Goal: Task Accomplishment & Management: Manage account settings

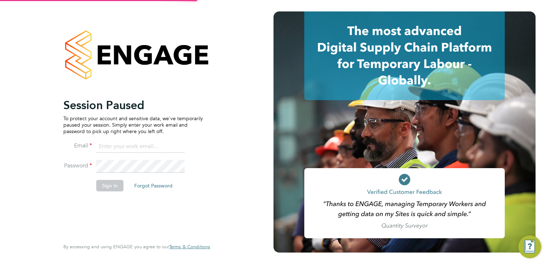
type input "[PERSON_NAME][EMAIL_ADDRESS][PERSON_NAME][DOMAIN_NAME]"
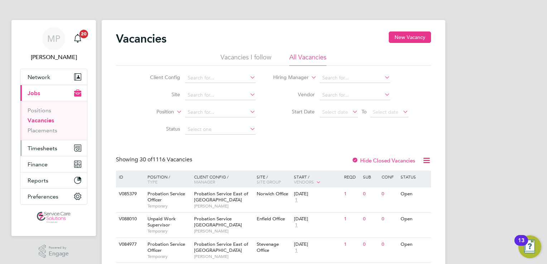
click at [36, 150] on span "Timesheets" at bounding box center [43, 148] width 30 height 7
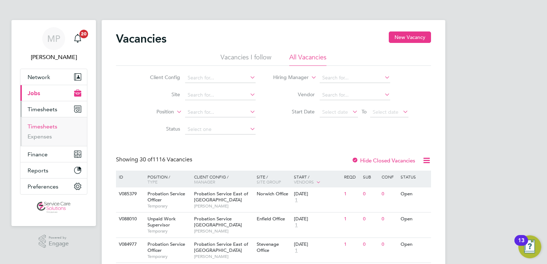
click at [39, 128] on link "Timesheets" at bounding box center [43, 126] width 30 height 7
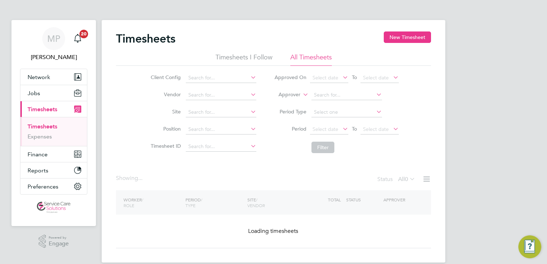
click at [301, 94] on icon at bounding box center [301, 92] width 0 height 6
click at [279, 101] on li "Worker" at bounding box center [282, 102] width 35 height 9
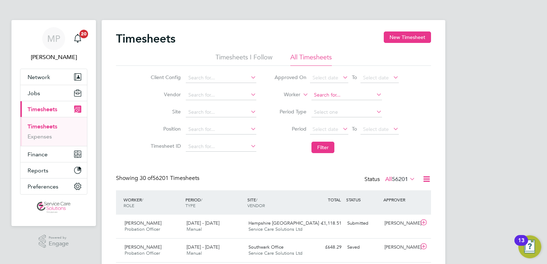
click at [319, 94] on input at bounding box center [346, 95] width 71 height 10
click at [338, 103] on li "Katy Westcott" at bounding box center [346, 105] width 71 height 10
type input "Katy Westcott"
click at [325, 150] on button "Filter" at bounding box center [322, 147] width 23 height 11
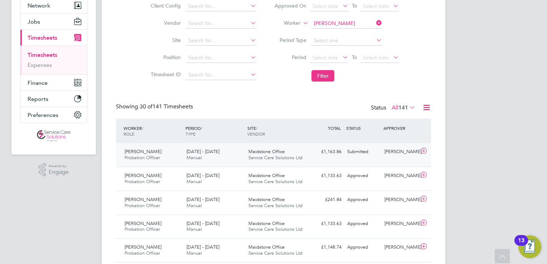
click at [287, 159] on span "Service Care Solutions Ltd" at bounding box center [275, 158] width 54 height 6
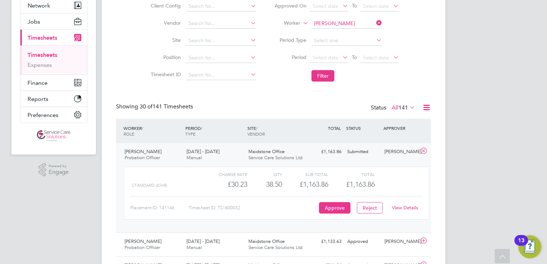
click at [398, 207] on link "View Details" at bounding box center [405, 208] width 26 height 6
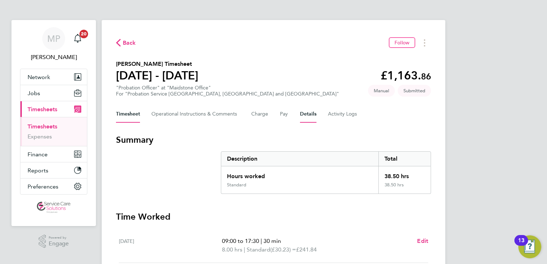
click at [304, 115] on button "Details" at bounding box center [308, 114] width 16 height 17
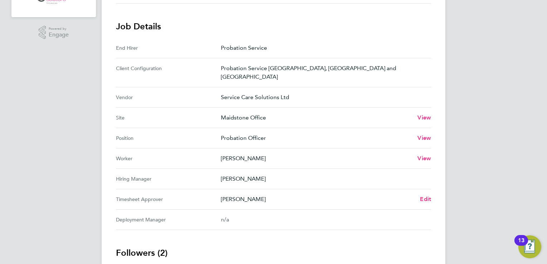
scroll to position [251, 0]
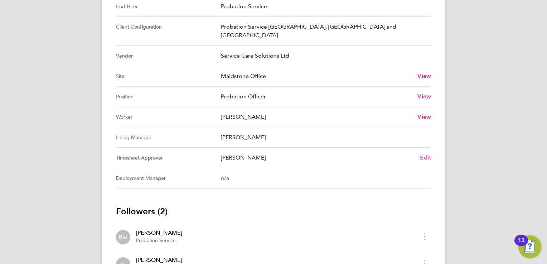
click at [423, 154] on span "Edit" at bounding box center [425, 157] width 11 height 7
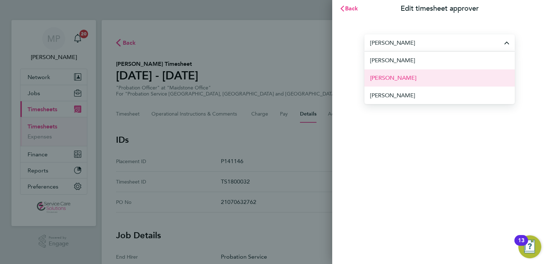
click at [397, 76] on li "Jenny Hay" at bounding box center [439, 78] width 150 height 18
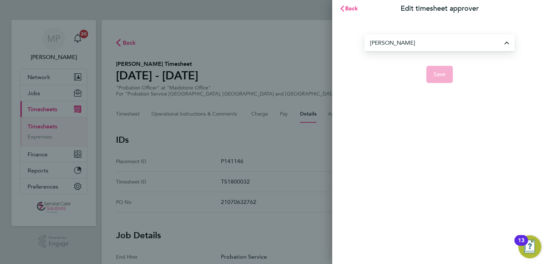
type input "Jenny Hay"
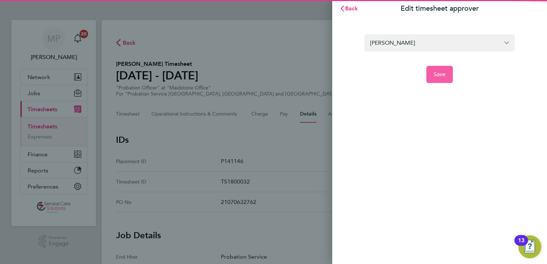
click at [432, 79] on button "Save" at bounding box center [439, 74] width 27 height 17
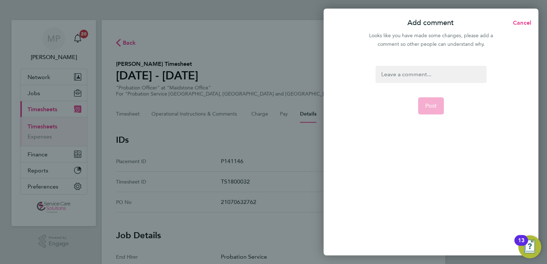
click at [403, 71] on div at bounding box center [430, 74] width 111 height 17
click at [401, 73] on div at bounding box center [430, 74] width 111 height 17
click at [429, 106] on span "Post" at bounding box center [431, 105] width 12 height 7
